Goal: Navigation & Orientation: Find specific page/section

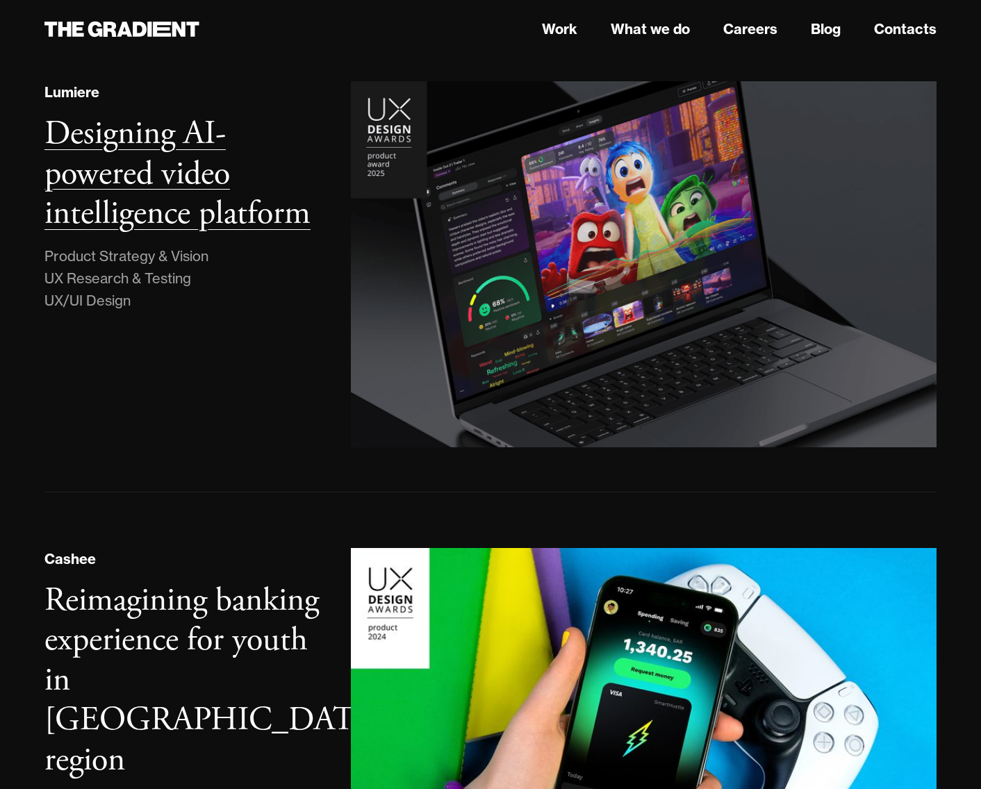
scroll to position [340, 0]
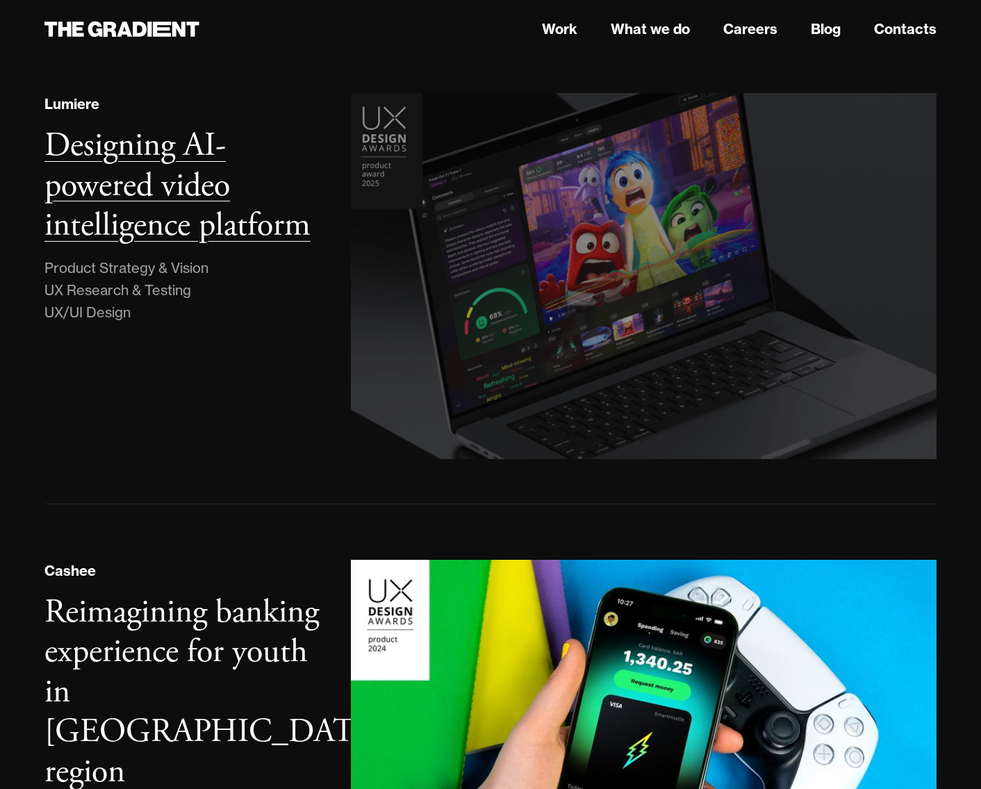
click at [169, 186] on h3 "Designing AI-powered video intelligence platform" at bounding box center [177, 185] width 266 height 122
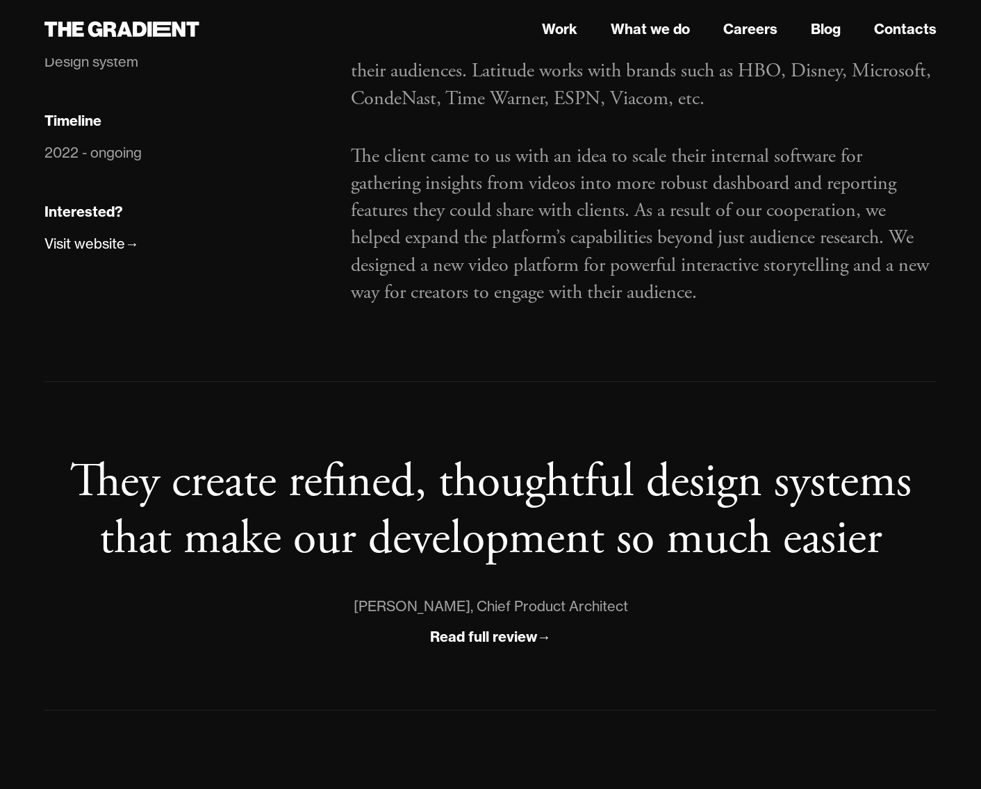
scroll to position [715, 0]
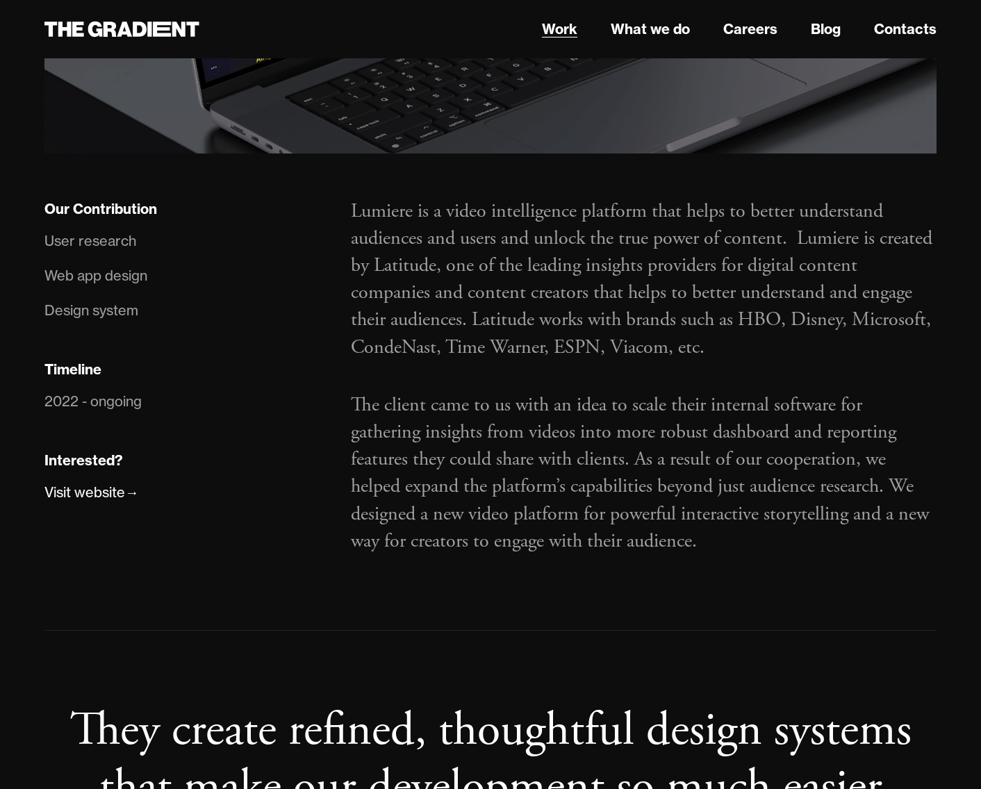
click at [562, 29] on link "Work" at bounding box center [559, 29] width 35 height 21
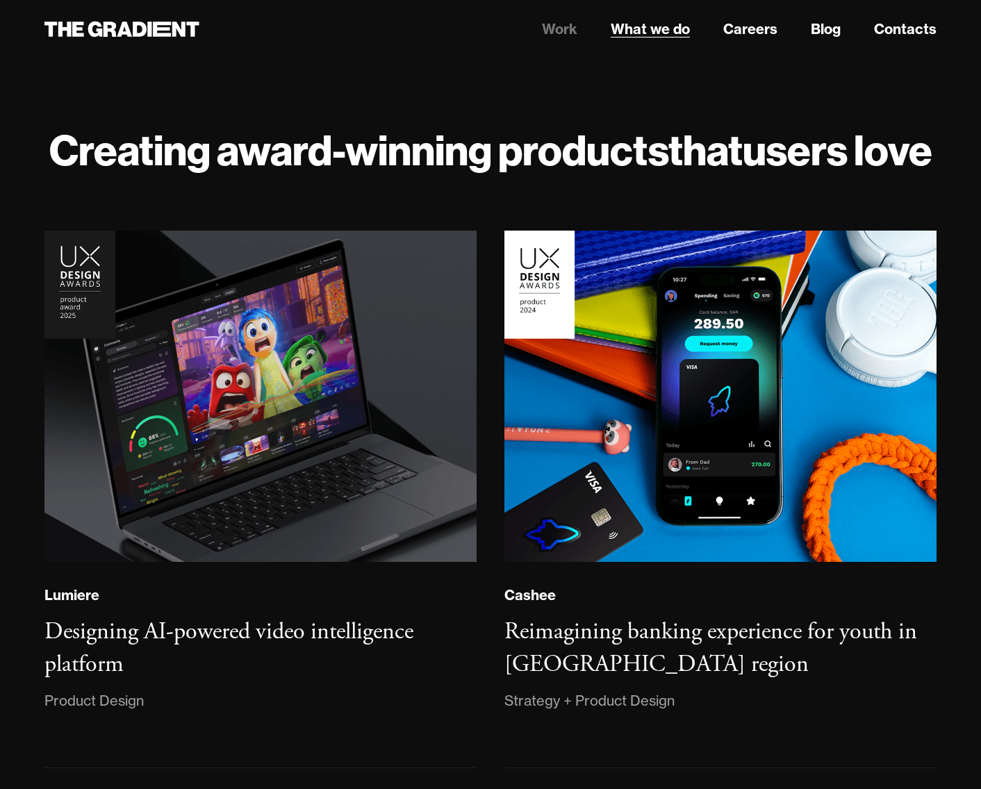
click at [653, 31] on link "What we do" at bounding box center [649, 29] width 79 height 21
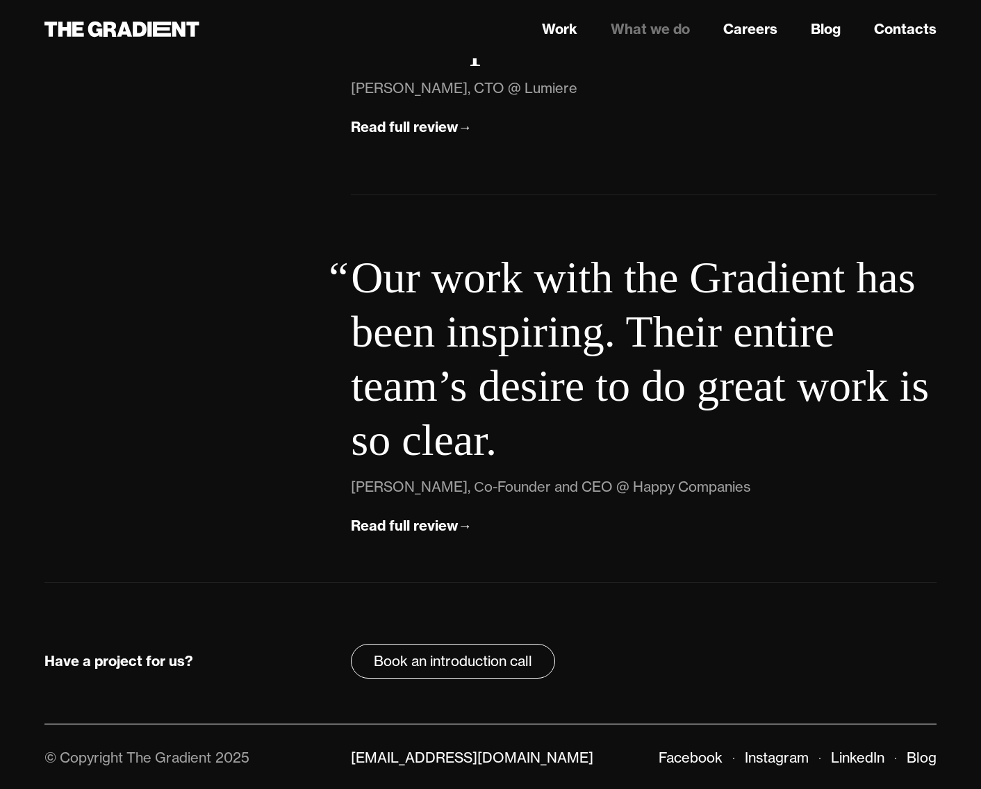
scroll to position [4858, 0]
click at [768, 35] on link "Careers" at bounding box center [750, 29] width 54 height 21
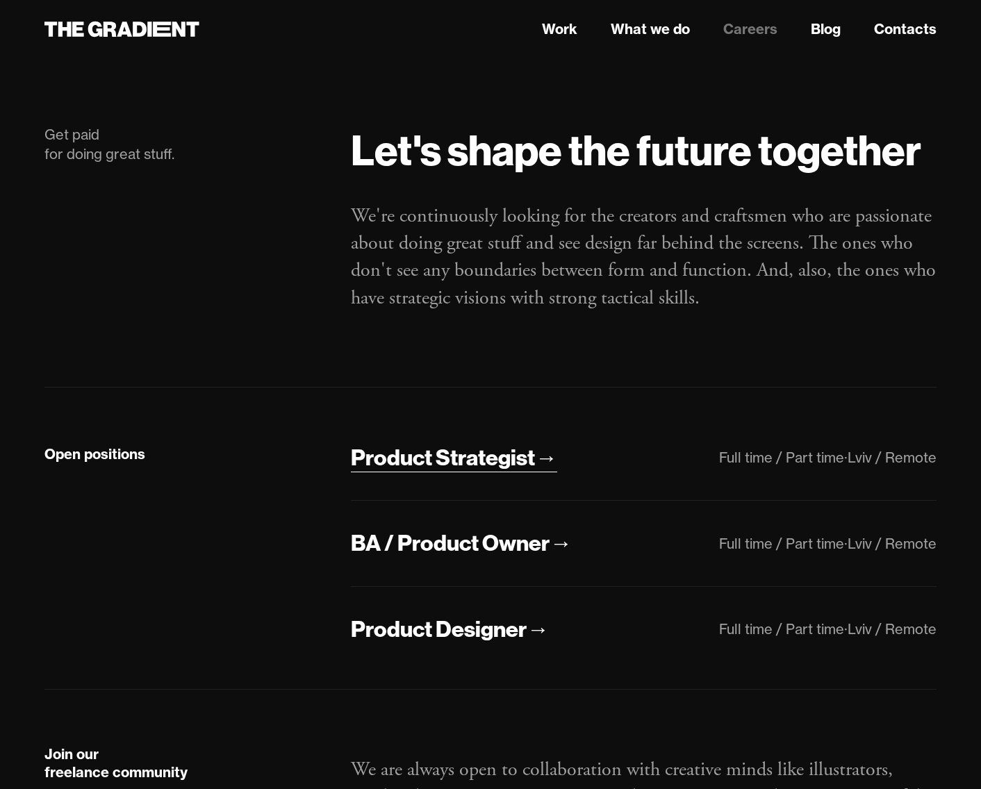
click at [463, 467] on div "Product Strategist" at bounding box center [443, 457] width 184 height 29
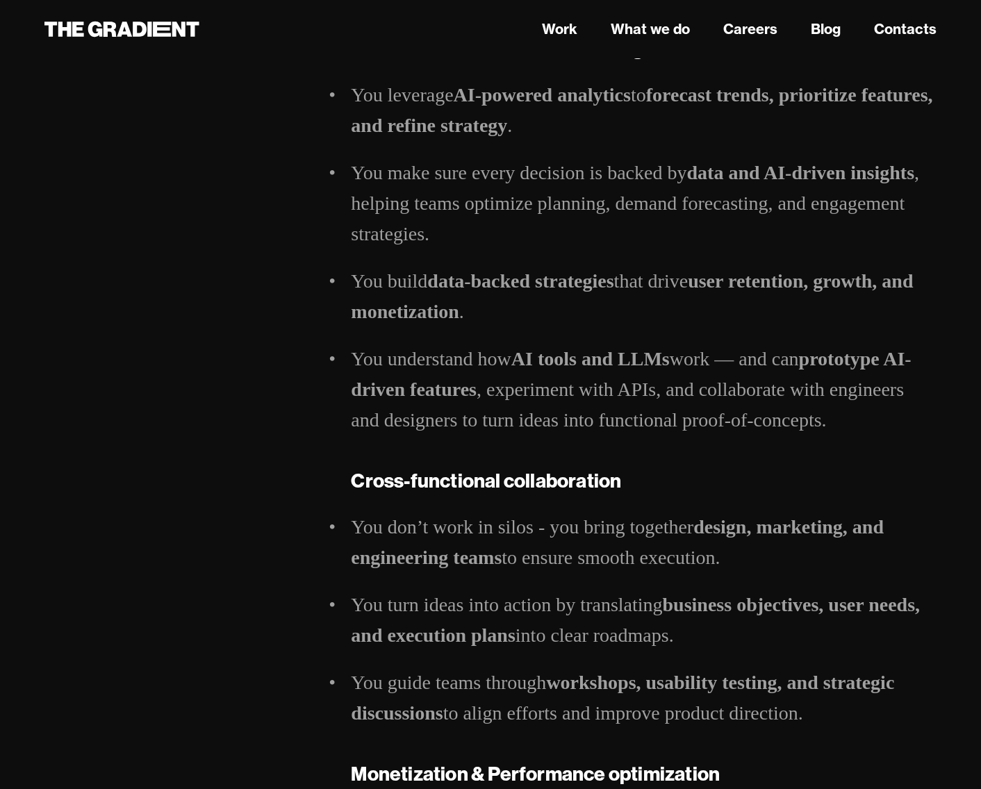
scroll to position [783, 0]
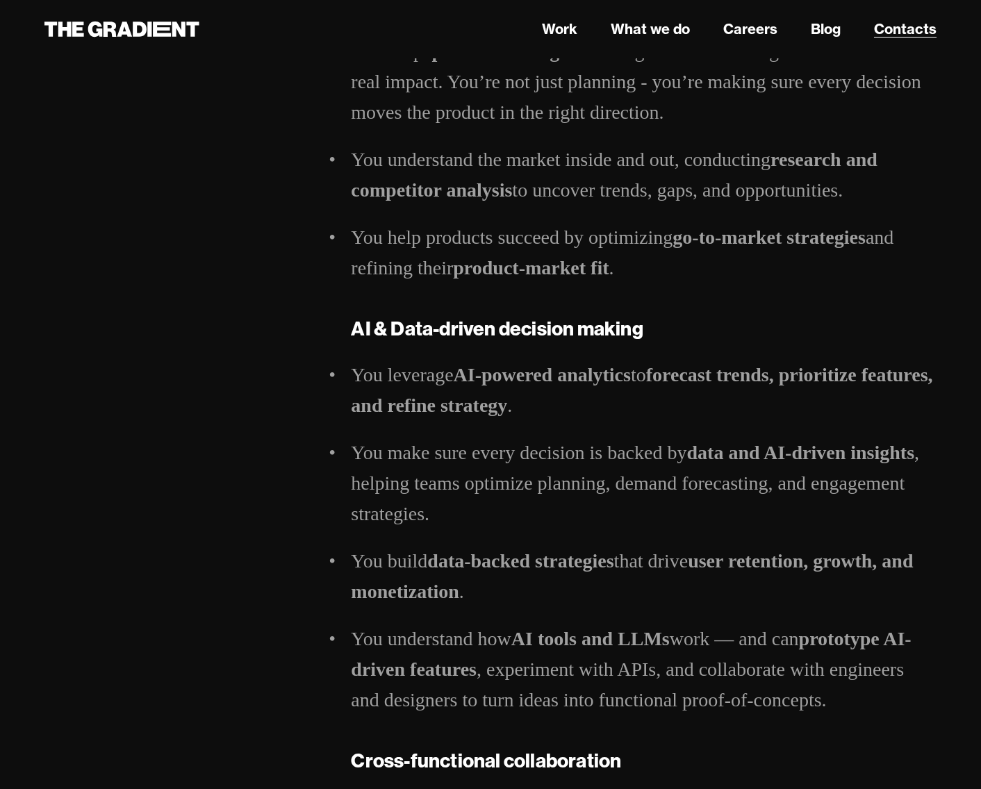
click at [912, 34] on link "Contacts" at bounding box center [905, 29] width 62 height 21
